Goal: Task Accomplishment & Management: Manage account settings

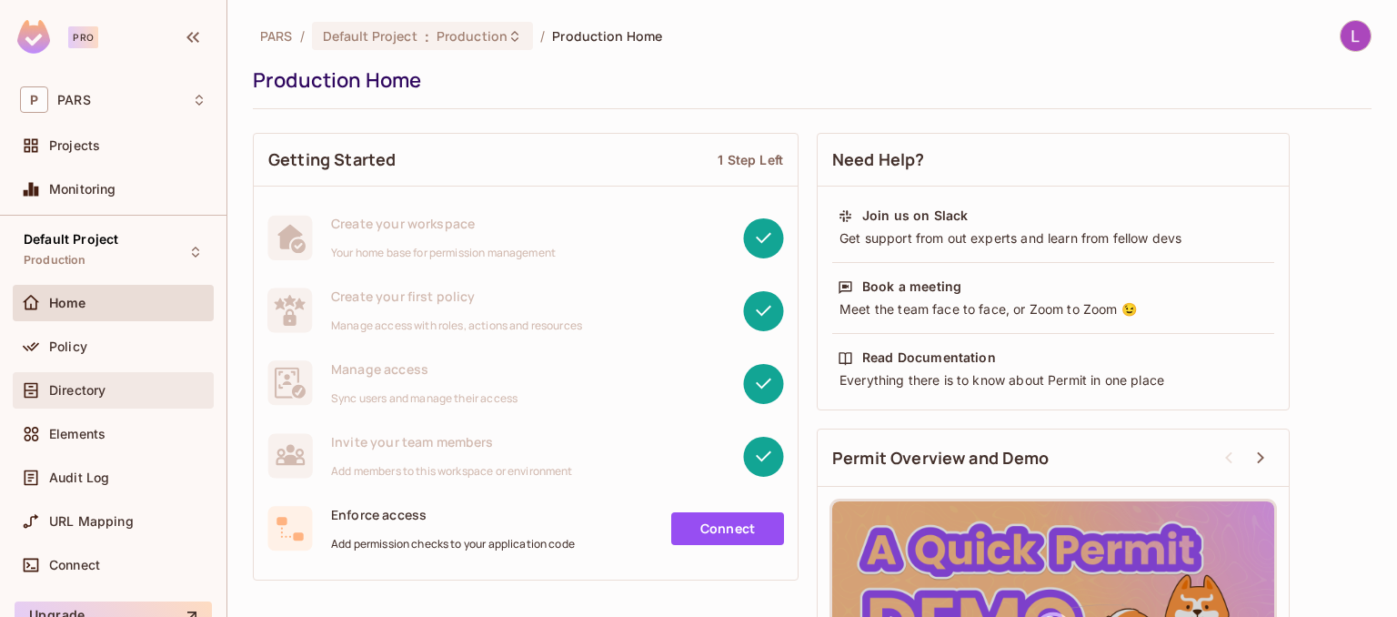
click at [87, 390] on span "Directory" at bounding box center [77, 390] width 56 height 15
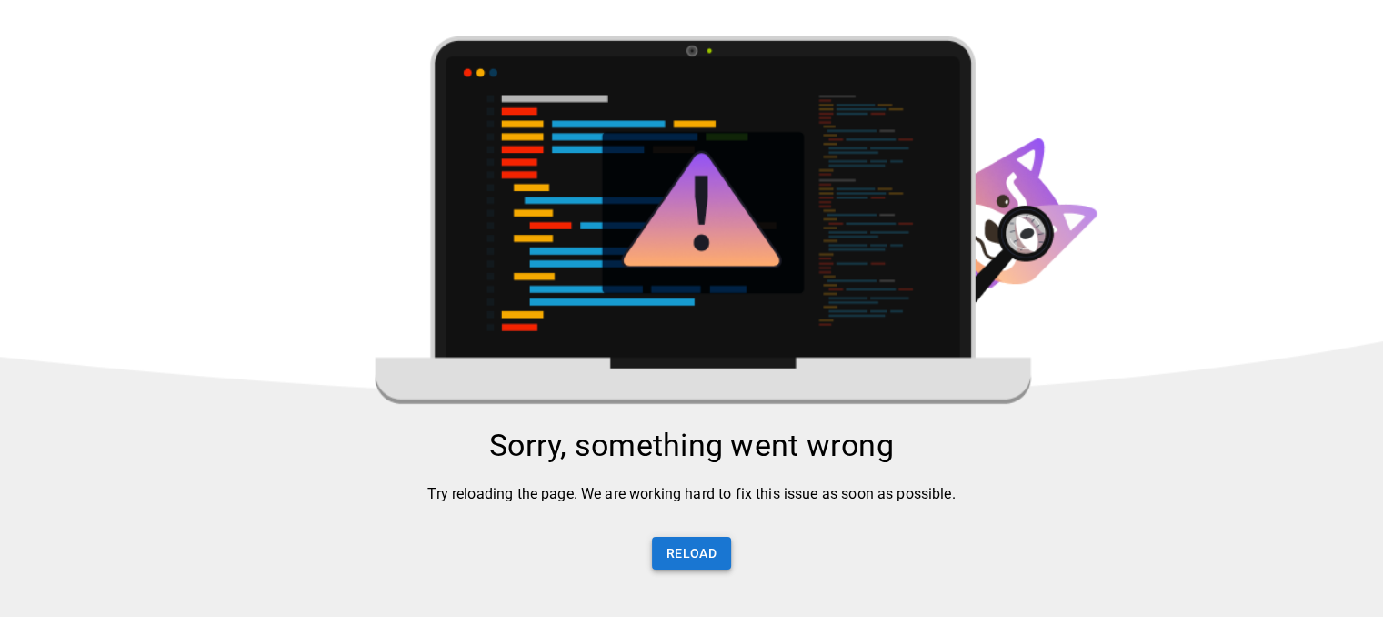
click at [703, 564] on button "Reload" at bounding box center [691, 554] width 79 height 34
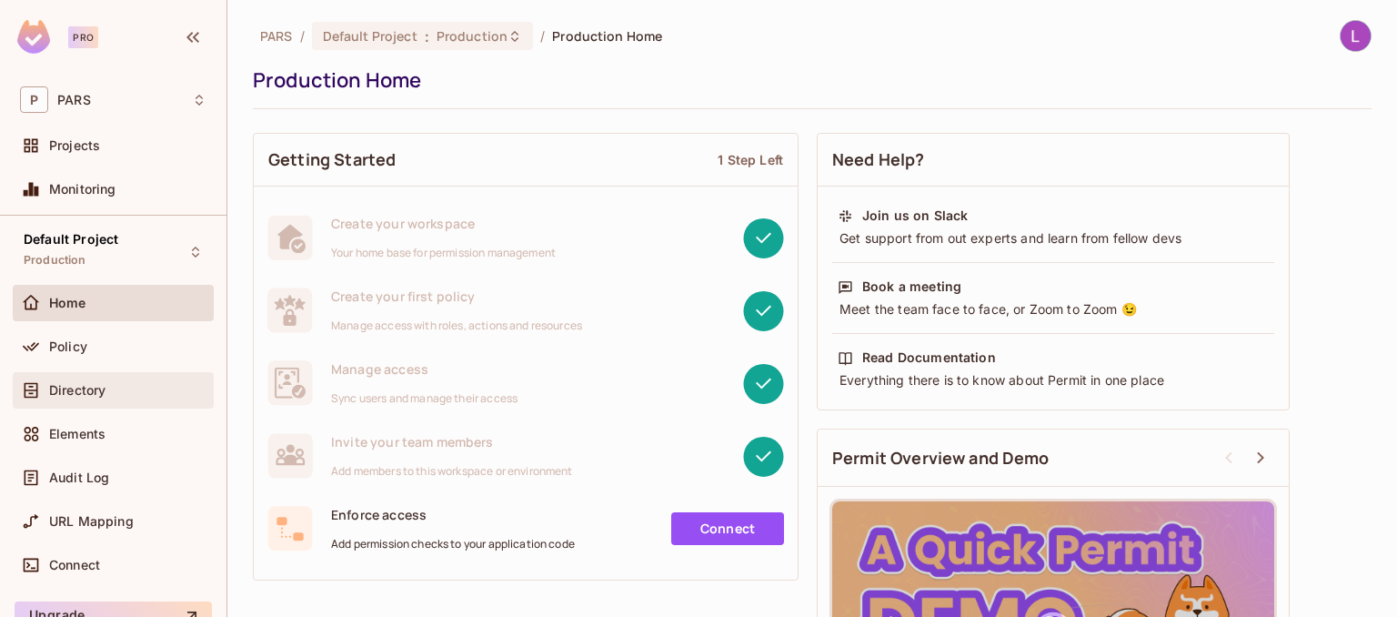
click at [73, 387] on span "Directory" at bounding box center [77, 390] width 56 height 15
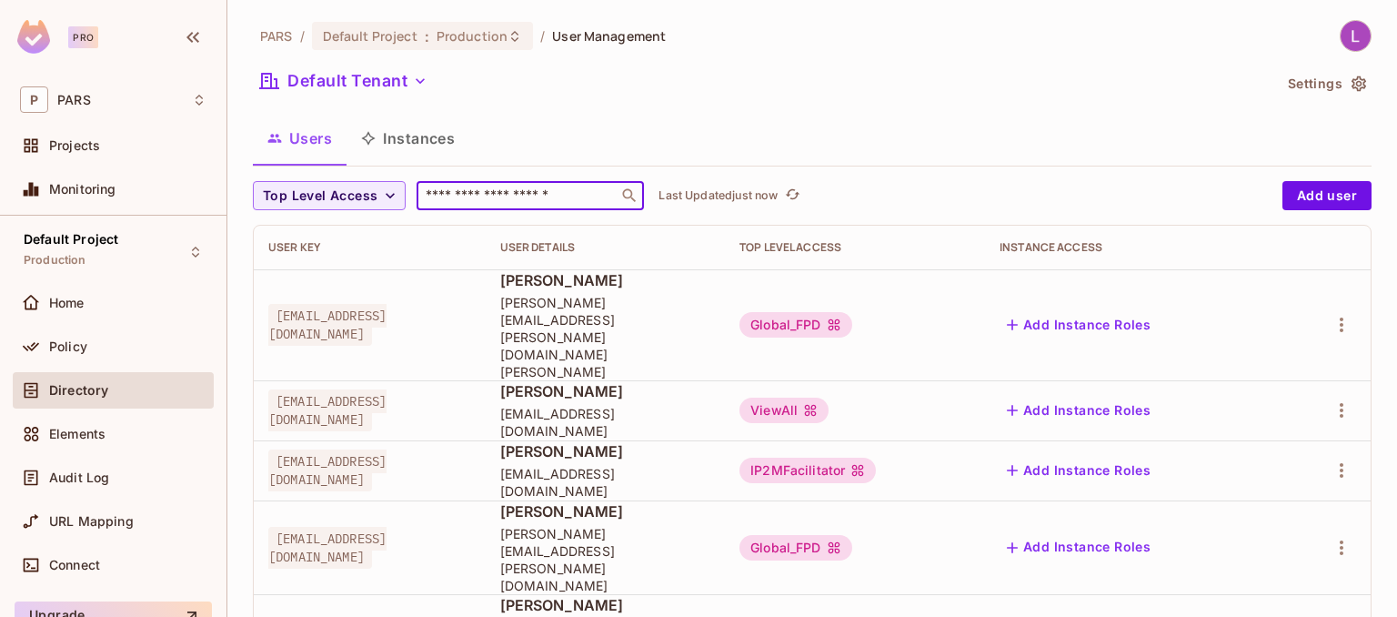
click at [452, 194] on input "text" at bounding box center [517, 195] width 191 height 18
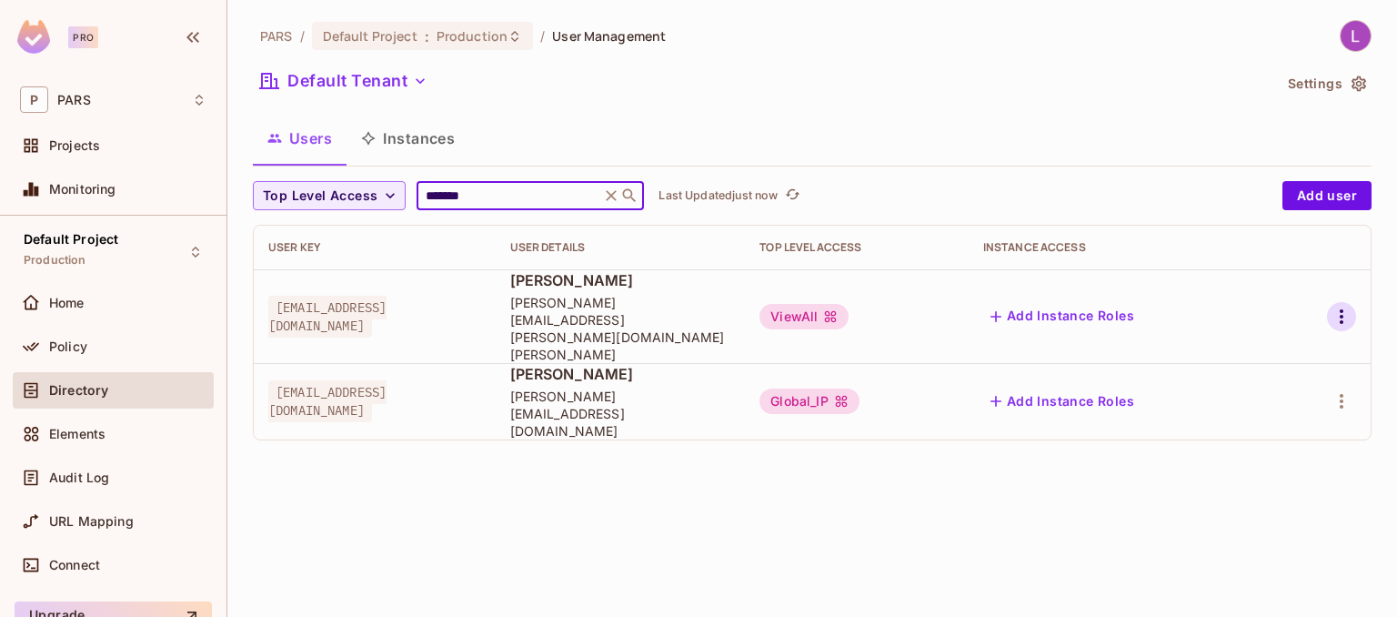
type input "*******"
click at [1339, 306] on icon "button" at bounding box center [1342, 317] width 22 height 22
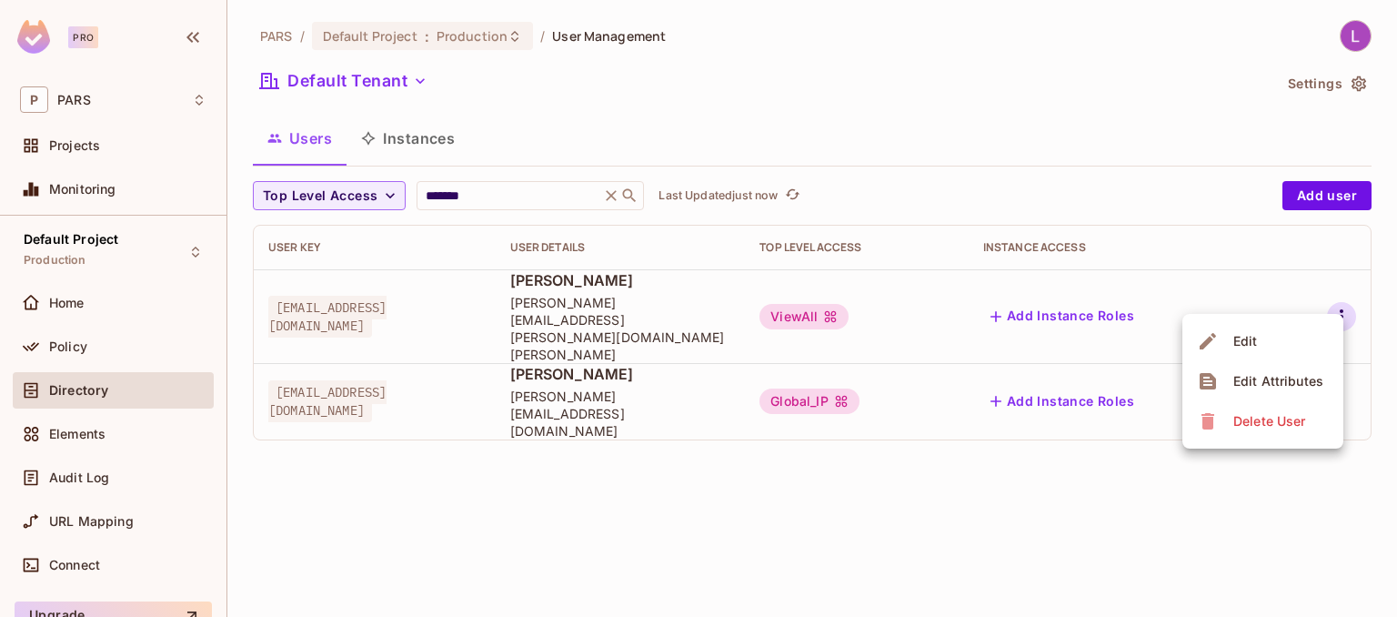
click at [1297, 381] on div "Edit Attributes" at bounding box center [1278, 381] width 90 height 18
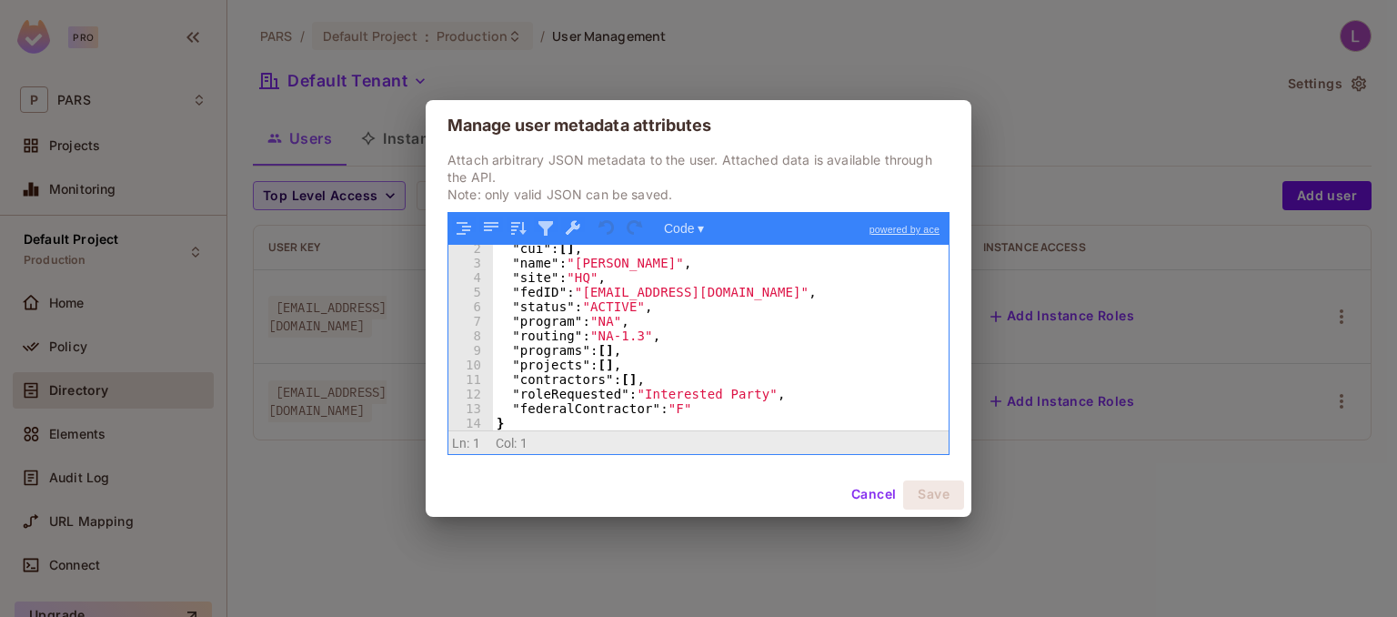
scroll to position [18, 0]
click at [882, 495] on button "Cancel" at bounding box center [873, 494] width 59 height 29
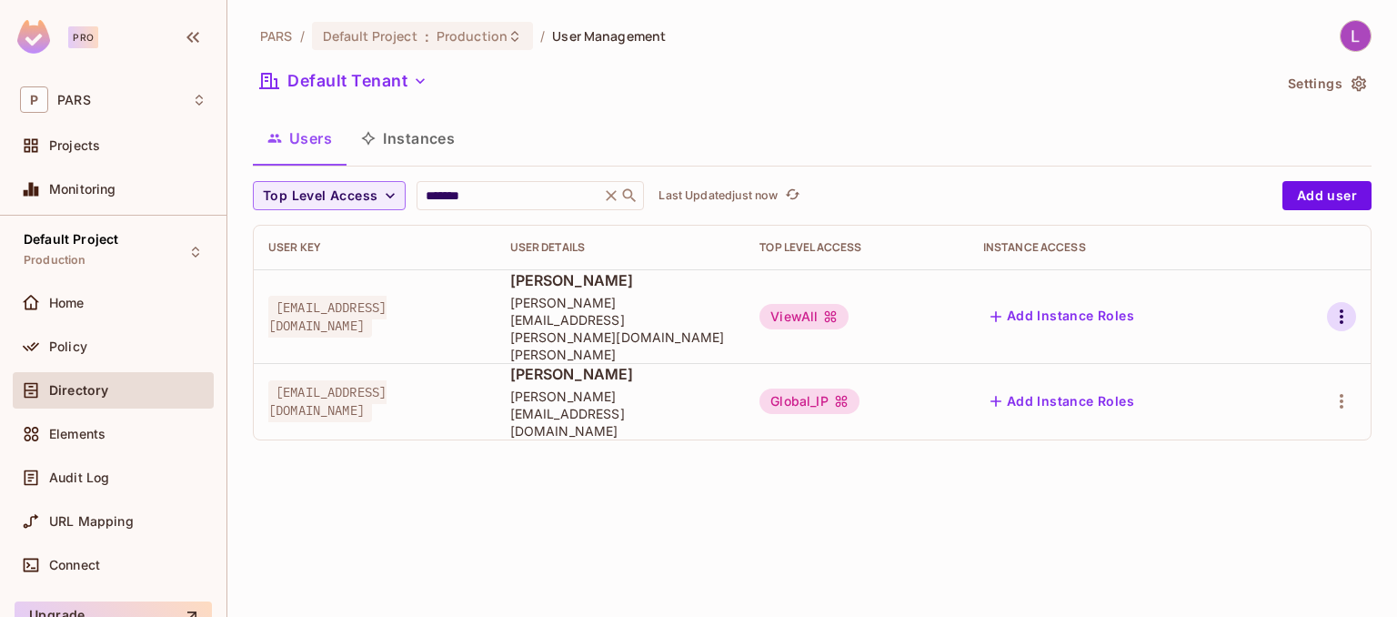
click at [1343, 306] on icon "button" at bounding box center [1342, 317] width 22 height 22
click at [1284, 374] on div "Edit Attributes" at bounding box center [1278, 381] width 90 height 18
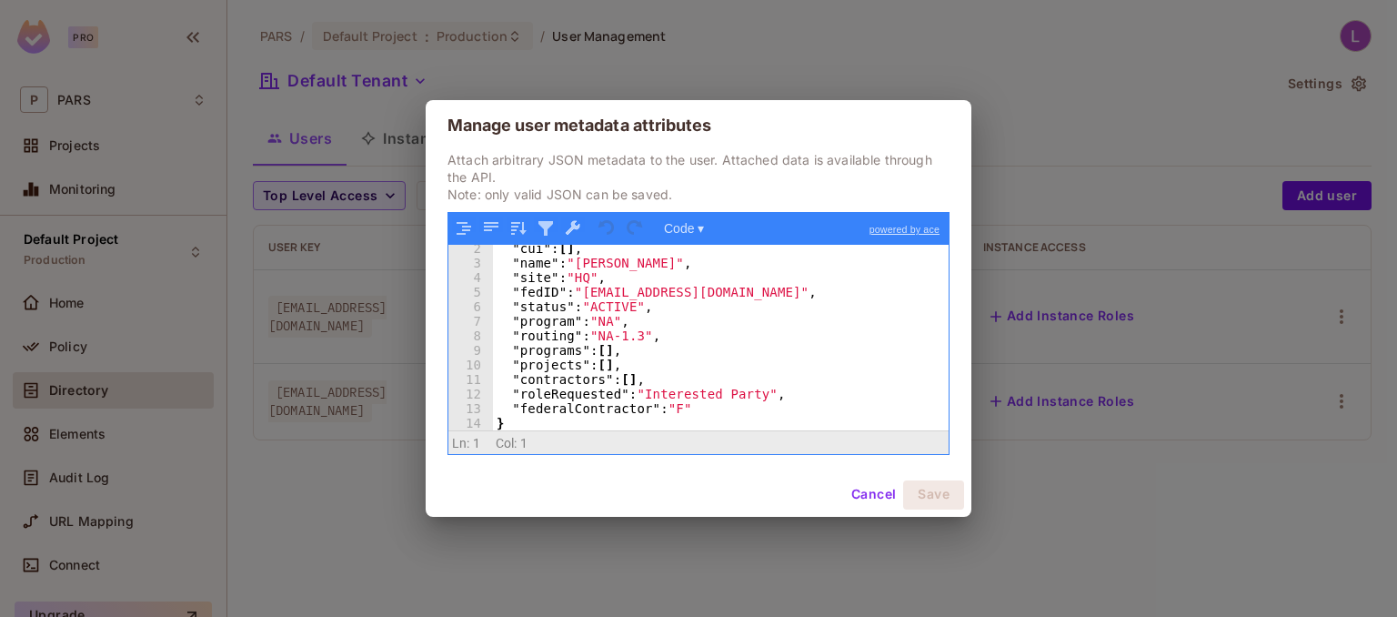
click at [879, 491] on button "Cancel" at bounding box center [873, 494] width 59 height 29
